Goal: Information Seeking & Learning: Learn about a topic

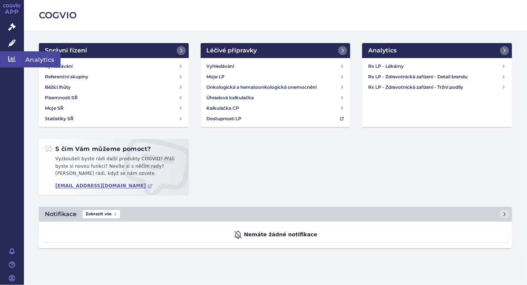
click at [12, 60] on icon at bounding box center [11, 58] width 7 height 7
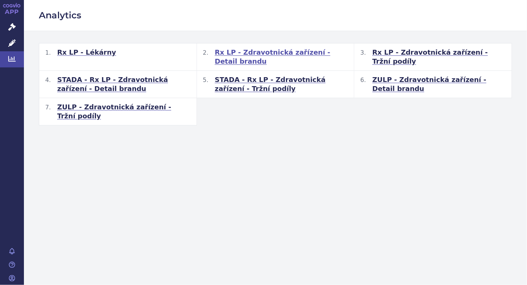
click at [288, 53] on span "Rx LP - Zdravotnická zařízení - Detail brandu" at bounding box center [281, 57] width 133 height 18
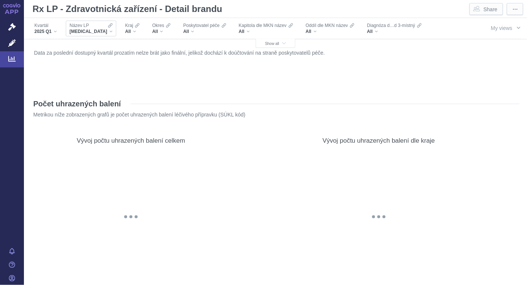
click at [90, 32] on div "XARELTO" at bounding box center [91, 31] width 43 height 6
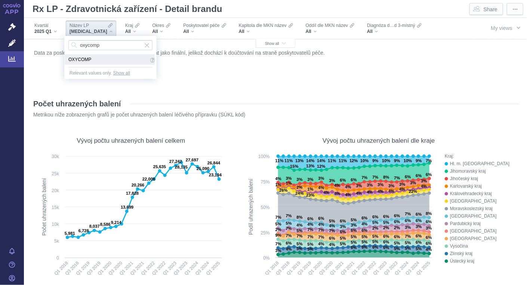
type input "oxycomp"
click at [83, 57] on span "OXYCOMP" at bounding box center [108, 59] width 80 height 8
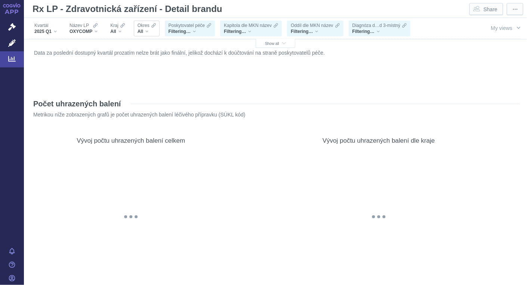
click at [150, 30] on div "All" at bounding box center [147, 31] width 18 height 6
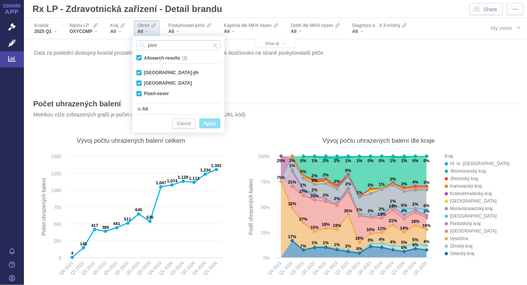
type input "plze"
click at [144, 60] on span "All search results (3)" at bounding box center [165, 57] width 43 height 5
click at [144, 59] on input "All search results (3)" at bounding box center [146, 56] width 5 height 5
checkbox input "false"
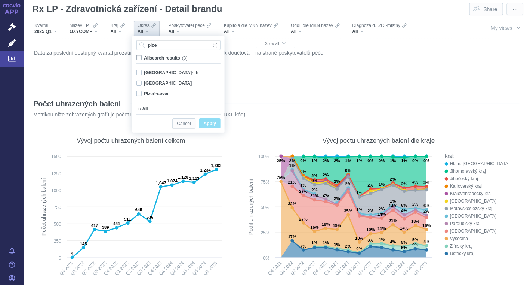
checkbox input "false"
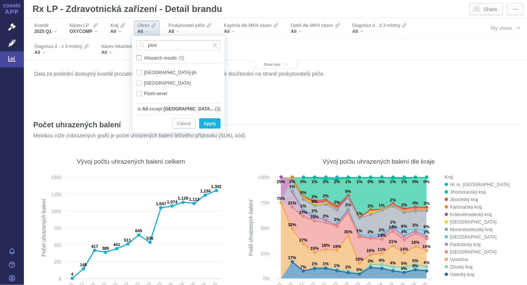
click at [144, 60] on span "All search results (3)" at bounding box center [164, 57] width 40 height 5
click at [144, 59] on input "All search results (3)" at bounding box center [146, 56] width 5 height 5
checkbox input "true"
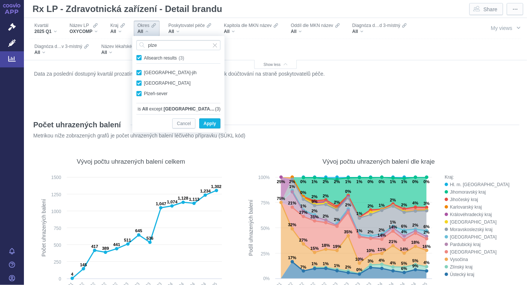
checkbox input "true"
click at [144, 58] on span "All search results (3)" at bounding box center [165, 57] width 43 height 5
click at [144, 58] on input "All search results (3)" at bounding box center [146, 56] width 5 height 5
checkbox input "false"
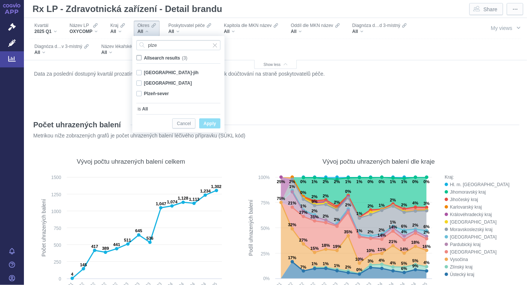
checkbox input "false"
click at [163, 46] on input "plze" at bounding box center [178, 45] width 84 height 10
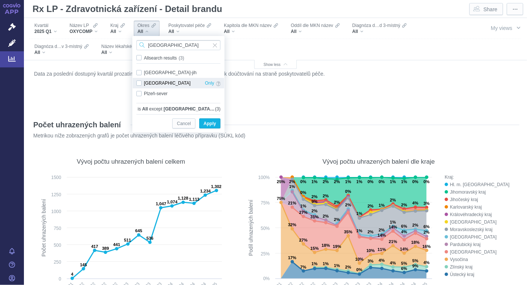
type input "plzeň"
click at [139, 84] on div "Plzeň-město Only" at bounding box center [179, 83] width 92 height 10
checkbox input "true"
click at [211, 125] on span "Apply" at bounding box center [210, 123] width 12 height 9
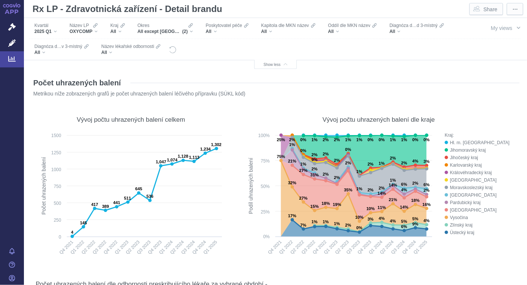
scroll to position [42, 0]
click at [190, 29] on div "All except [GEOGRAPHIC_DATA], [GEOGRAPHIC_DATA] (2)" at bounding box center [166, 31] width 56 height 6
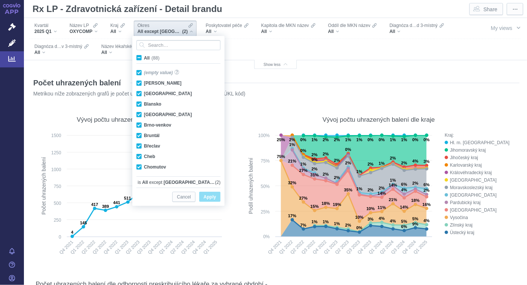
click at [144, 57] on span "All (88)" at bounding box center [152, 57] width 16 height 5
click at [144, 57] on input "All (88)" at bounding box center [146, 56] width 5 height 5
click at [144, 57] on span "All (88)" at bounding box center [152, 57] width 16 height 5
click at [144, 57] on input "All (88)" at bounding box center [146, 56] width 5 height 5
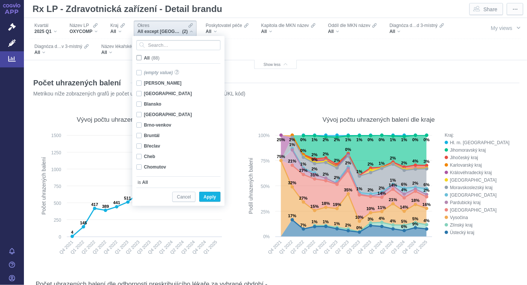
checkbox input "false"
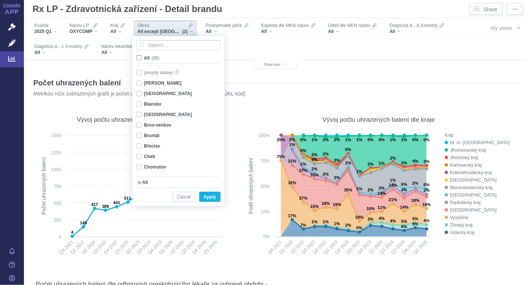
checkbox input "false"
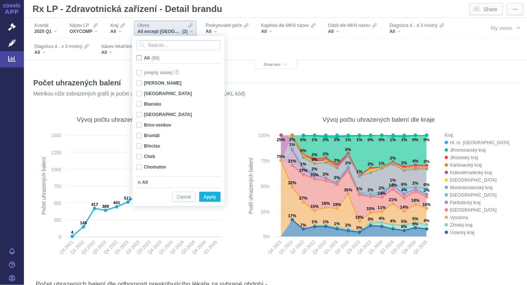
checkbox input "false"
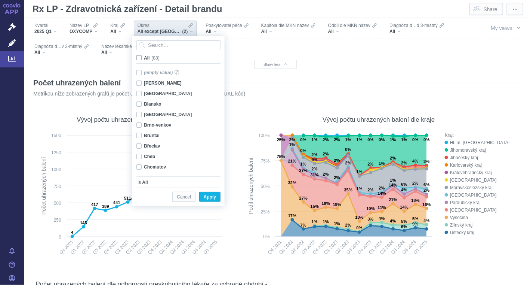
checkbox input "false"
click at [144, 57] on span "All (88)" at bounding box center [151, 57] width 15 height 5
click at [144, 57] on input "All (88)" at bounding box center [146, 56] width 5 height 5
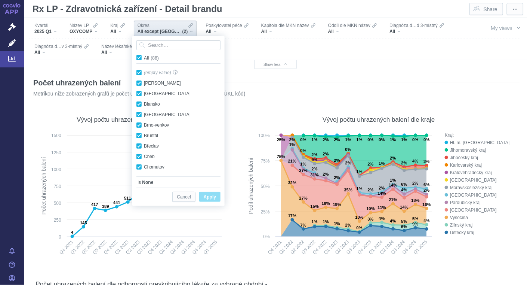
checkbox input "true"
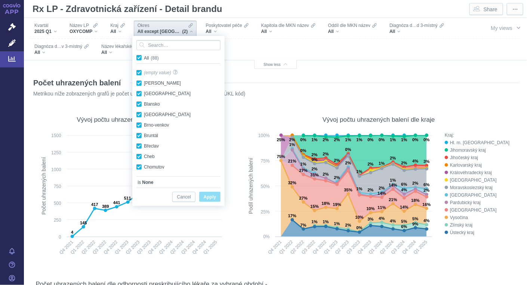
checkbox input "true"
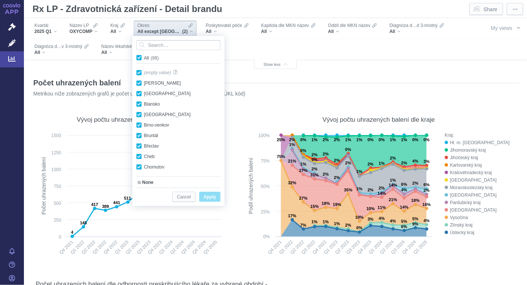
checkbox input "true"
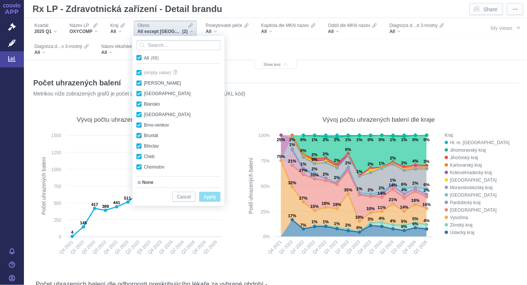
checkbox input "true"
click at [207, 194] on span "Apply" at bounding box center [210, 196] width 12 height 9
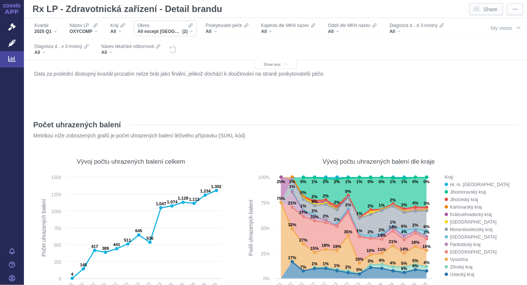
click at [191, 32] on div "All except [GEOGRAPHIC_DATA], [GEOGRAPHIC_DATA] (2)" at bounding box center [166, 31] width 56 height 6
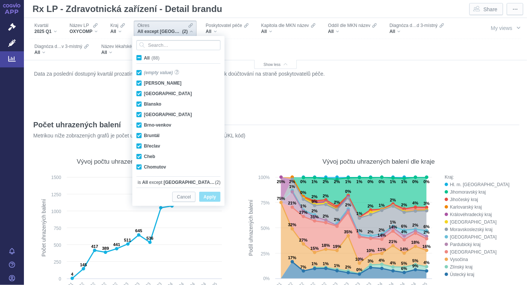
click at [139, 61] on label "All (88)" at bounding box center [149, 57] width 28 height 7
click at [144, 59] on input "All (88)" at bounding box center [146, 56] width 5 height 5
checkbox input "true"
click at [214, 199] on span "Apply" at bounding box center [210, 196] width 12 height 9
